Goal: Task Accomplishment & Management: Complete application form

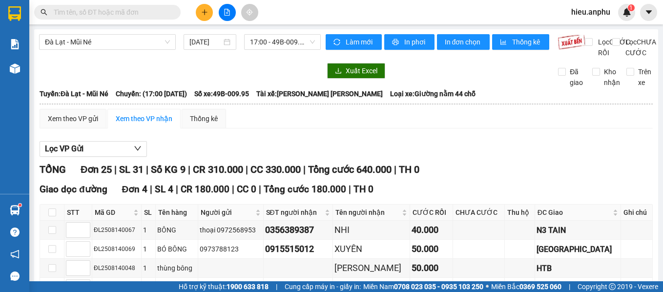
click at [123, 9] on input "text" at bounding box center [111, 12] width 115 height 11
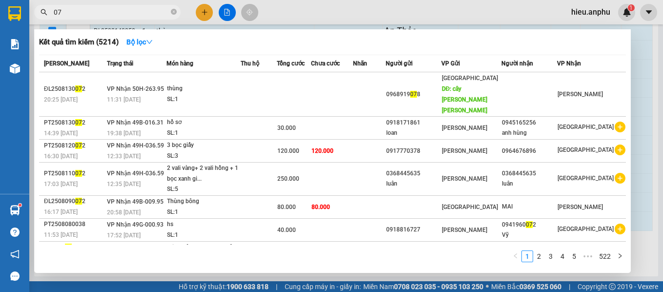
type input "0"
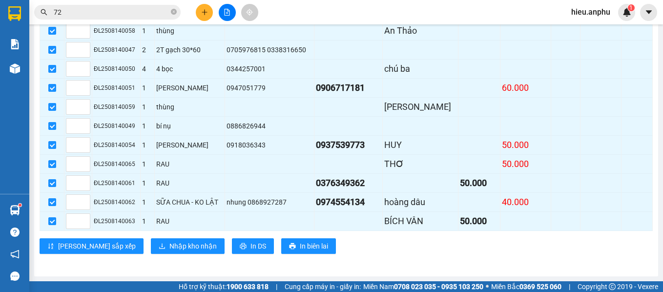
type input "720"
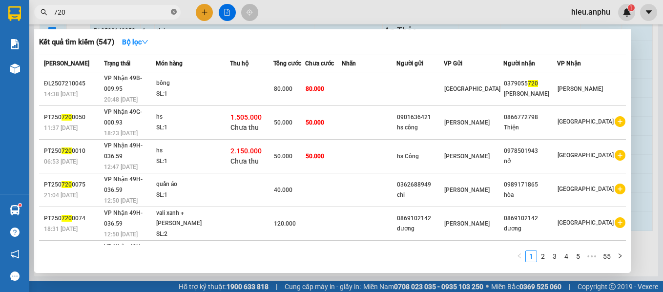
click at [172, 12] on icon "close-circle" at bounding box center [174, 12] width 6 height 6
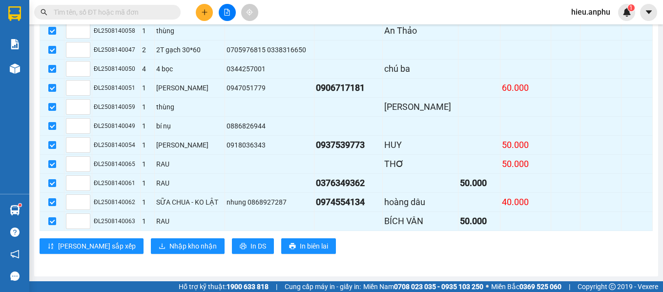
click at [149, 9] on input "text" at bounding box center [111, 12] width 115 height 11
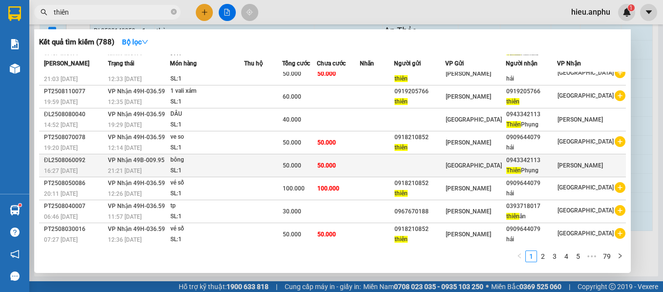
scroll to position [49, 0]
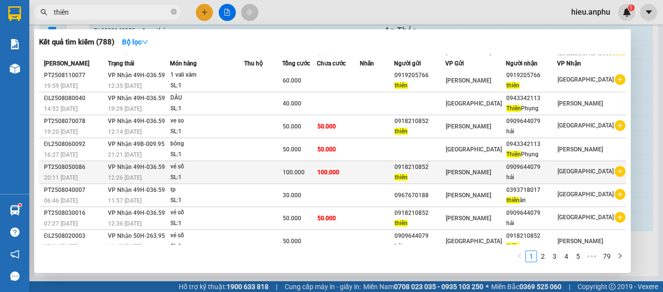
type input "thiên"
click at [614, 169] on icon "plus-circle" at bounding box center [619, 171] width 11 height 11
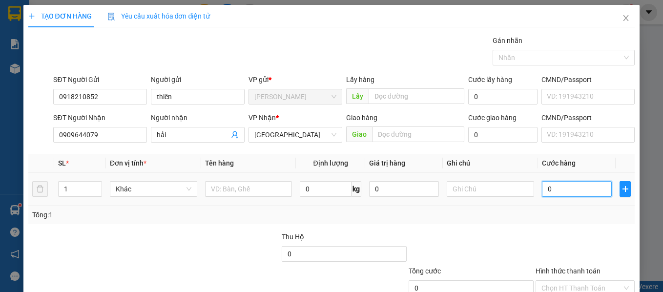
click at [556, 189] on input "0" at bounding box center [577, 189] width 70 height 16
type input "1"
type input "10"
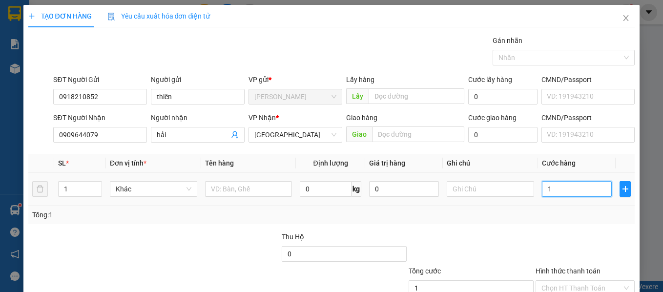
type input "10"
type input "100"
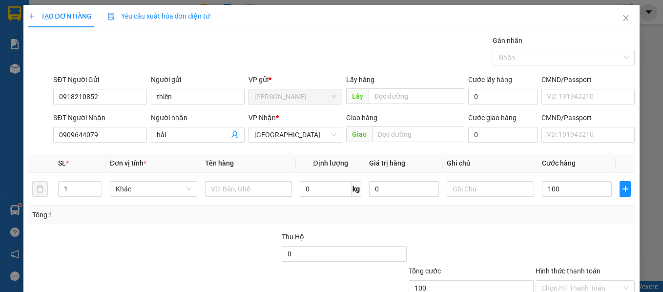
type input "100.000"
drag, startPoint x: 390, startPoint y: 228, endPoint x: 400, endPoint y: 219, distance: 13.5
click at [390, 228] on div "Transit Pickup Surcharge Ids Transit Deliver Surcharge Ids Transit Deliver Surc…" at bounding box center [331, 188] width 606 height 307
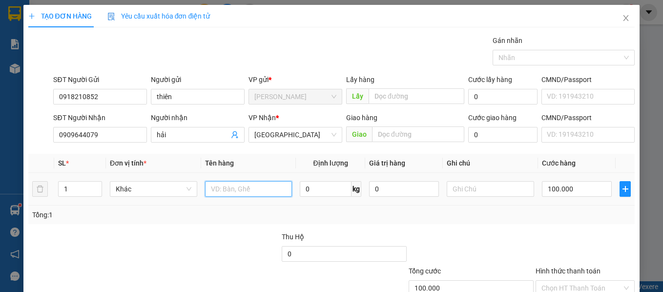
click at [267, 188] on input "text" at bounding box center [248, 189] width 87 height 16
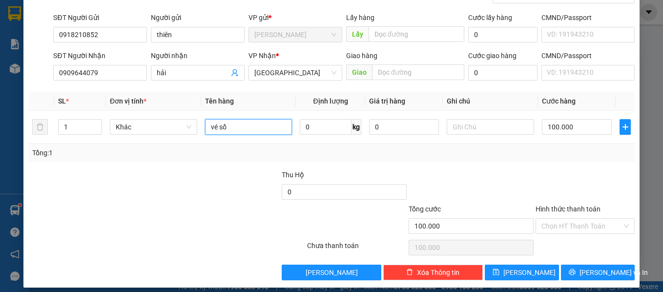
scroll to position [69, 0]
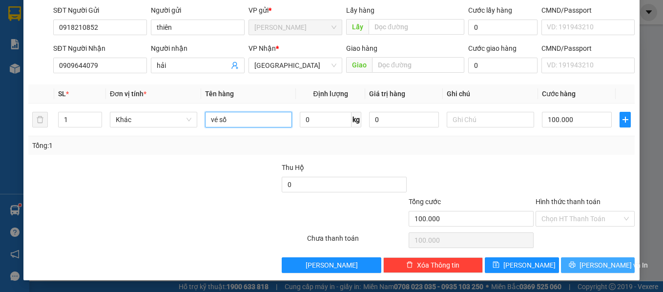
type input "vé số"
click at [606, 262] on span "[PERSON_NAME] và In" at bounding box center [613, 265] width 68 height 11
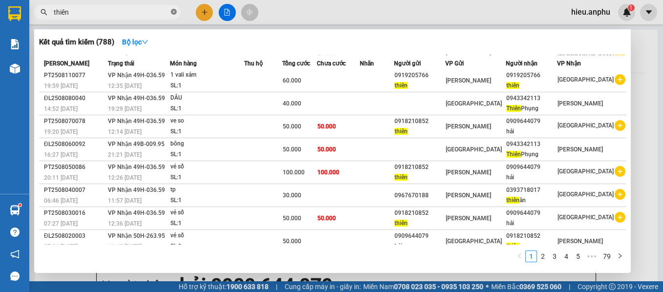
click at [176, 11] on icon "close-circle" at bounding box center [174, 12] width 6 height 6
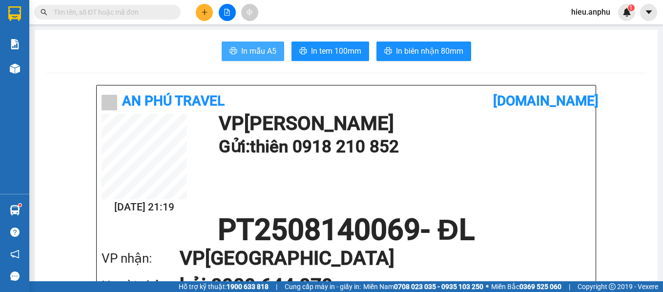
click at [255, 48] on span "In mẫu A5" at bounding box center [258, 51] width 35 height 12
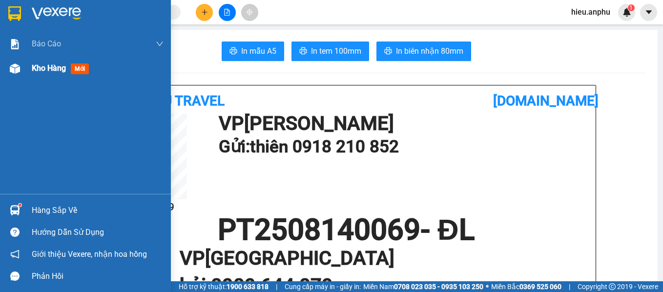
click at [59, 70] on span "Kho hàng" at bounding box center [49, 67] width 34 height 9
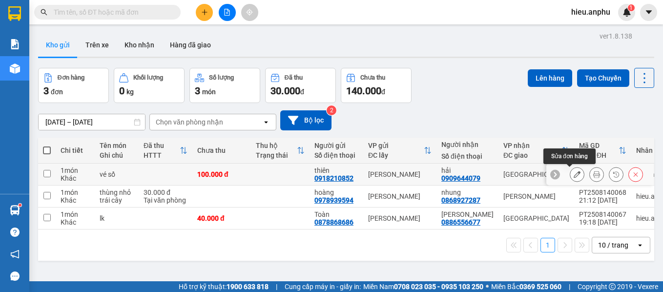
click at [573, 172] on button at bounding box center [577, 174] width 14 height 17
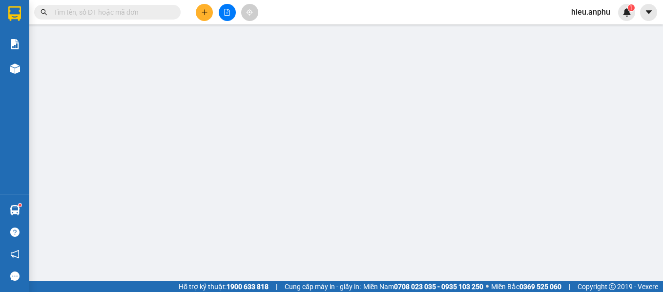
type input "0918210852"
type input "thiên"
type input "0909644079"
type input "hải"
type input "100.000"
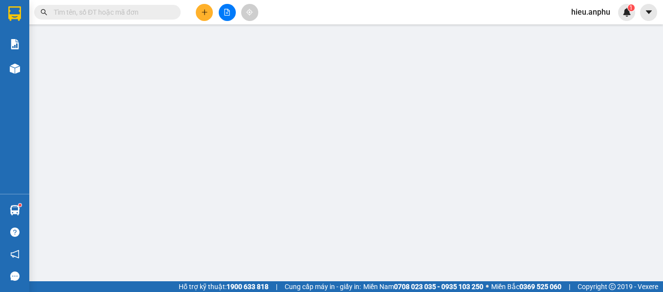
type input "100.000"
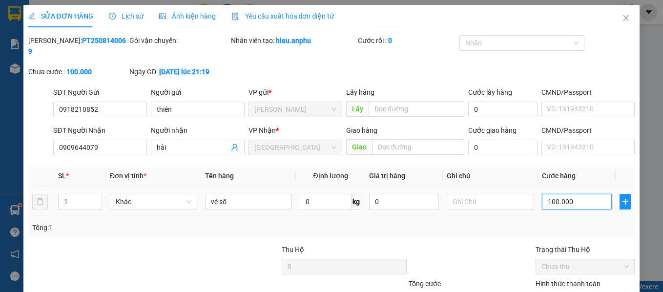
type input "5"
type input "50"
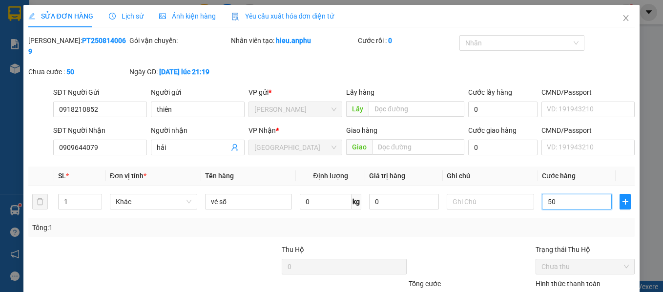
type input "50"
type input "50.000"
click at [467, 222] on div "Tổng: 1" at bounding box center [331, 227] width 599 height 11
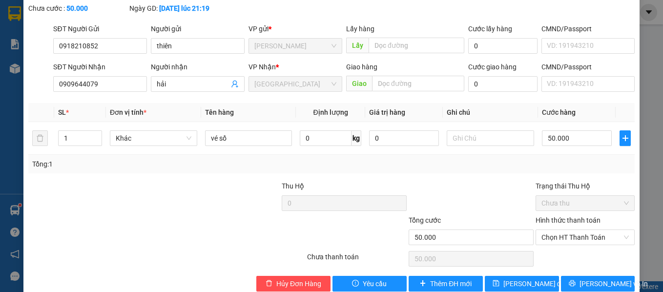
scroll to position [71, 0]
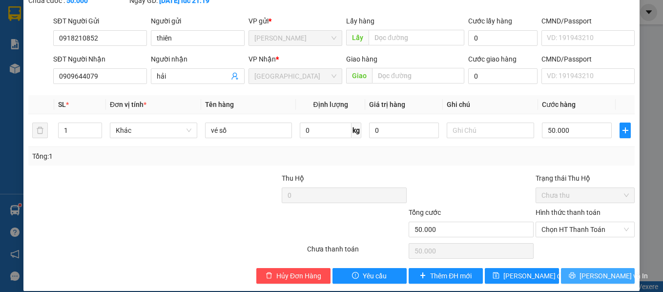
click at [586, 270] on span "[PERSON_NAME] và In" at bounding box center [613, 275] width 68 height 11
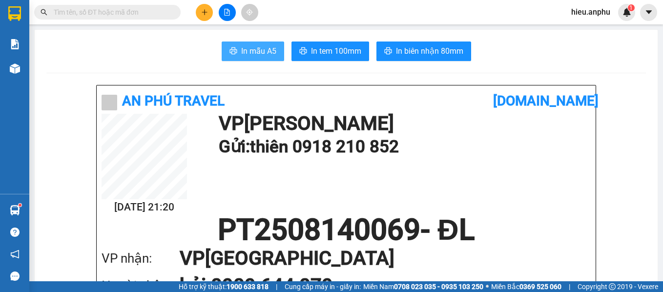
click at [256, 50] on span "In mẫu A5" at bounding box center [258, 51] width 35 height 12
drag, startPoint x: 302, startPoint y: 57, endPoint x: 150, endPoint y: 38, distance: 152.5
